Goal: Information Seeking & Learning: Learn about a topic

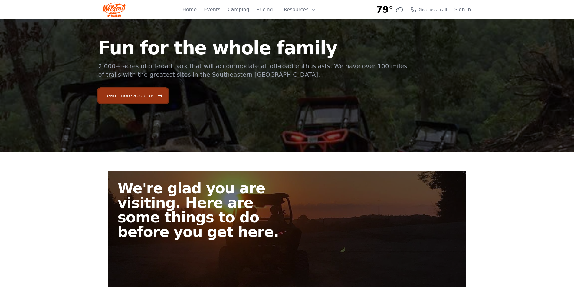
click at [145, 97] on link "Learn more about us" at bounding box center [133, 95] width 70 height 15
click at [241, 9] on link "Camping" at bounding box center [238, 9] width 21 height 7
